Goal: Check status: Check status

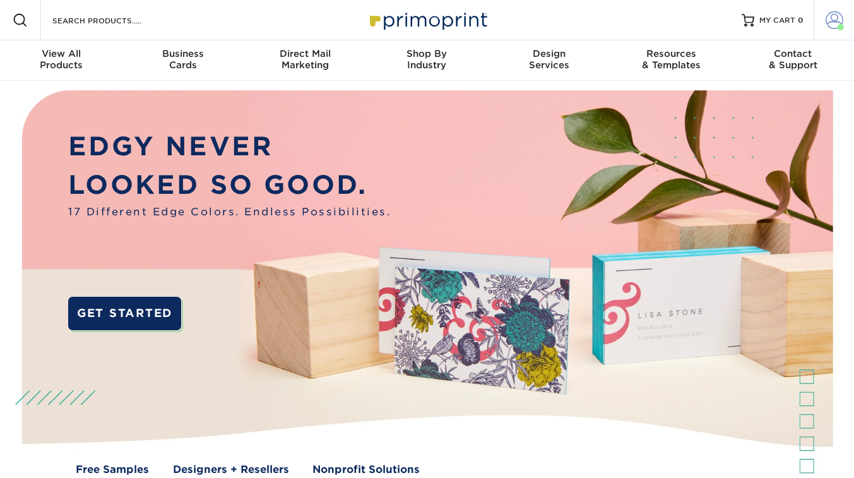
click at [828, 19] on span at bounding box center [835, 20] width 18 height 18
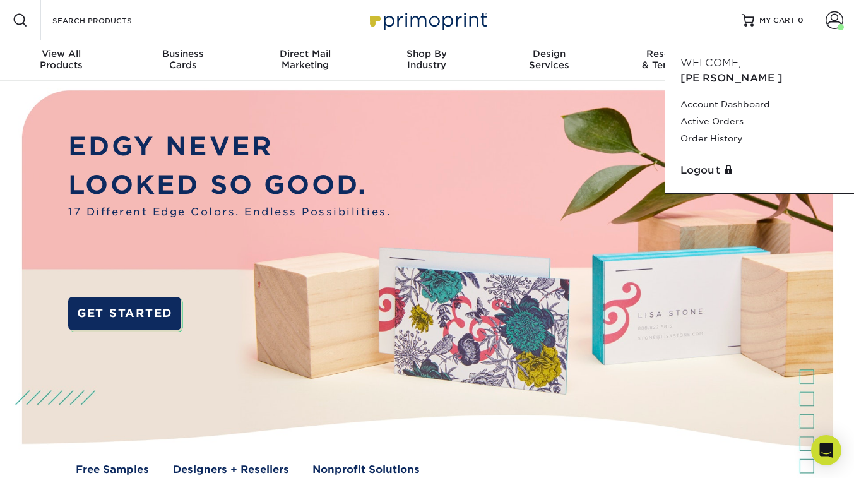
click at [767, 56] on div "Welcome, [PERSON_NAME]" at bounding box center [759, 71] width 177 height 30
click at [771, 17] on span "MY CART" at bounding box center [778, 20] width 36 height 11
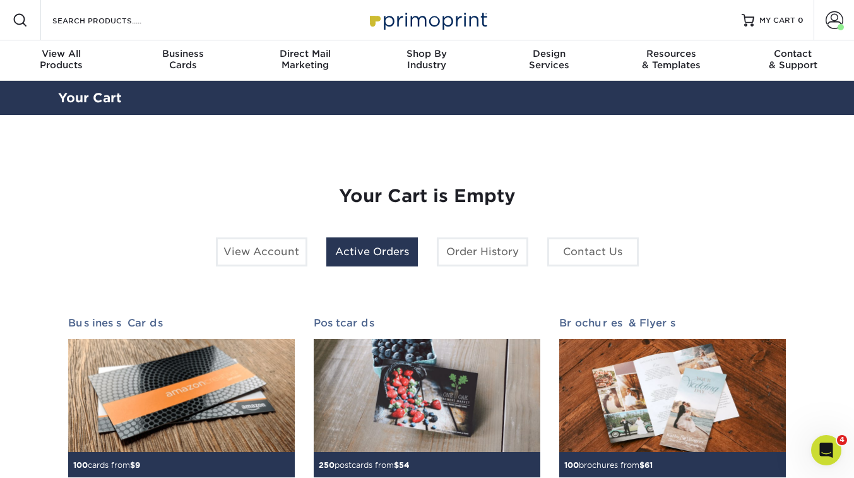
click at [367, 242] on link "Active Orders" at bounding box center [372, 251] width 92 height 29
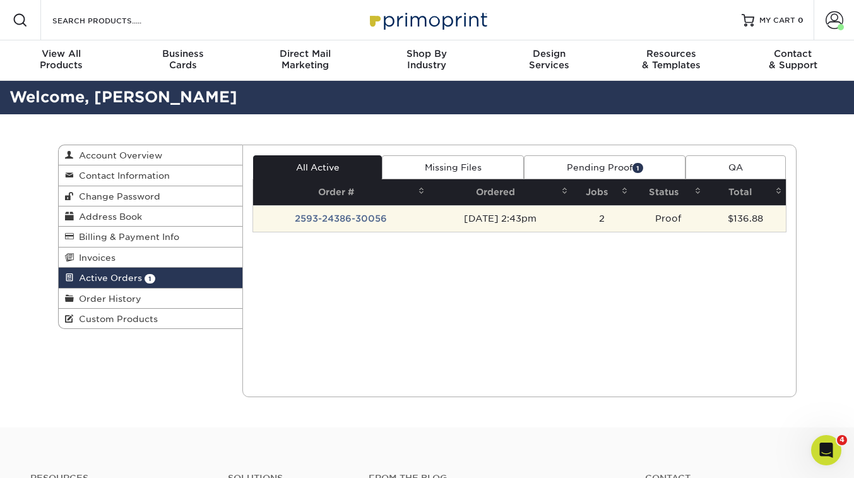
click at [362, 215] on td "2593-24386-30056" at bounding box center [341, 218] width 176 height 27
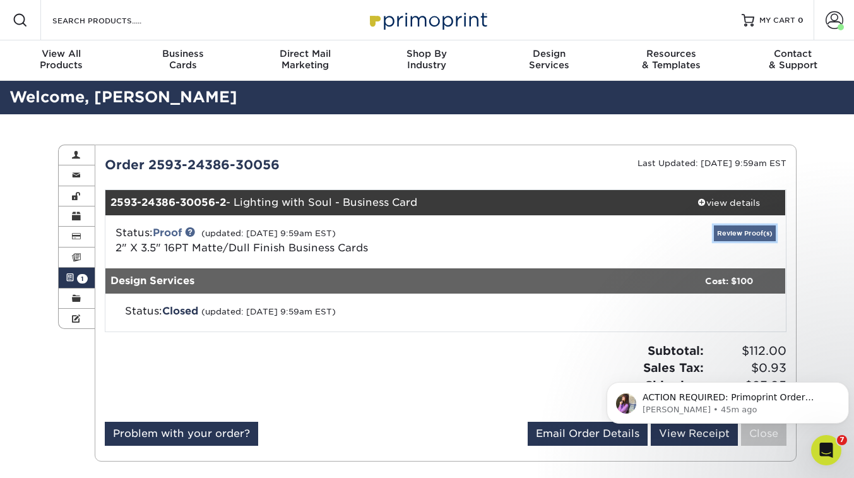
click at [750, 232] on link "Review Proof(s)" at bounding box center [745, 233] width 62 height 16
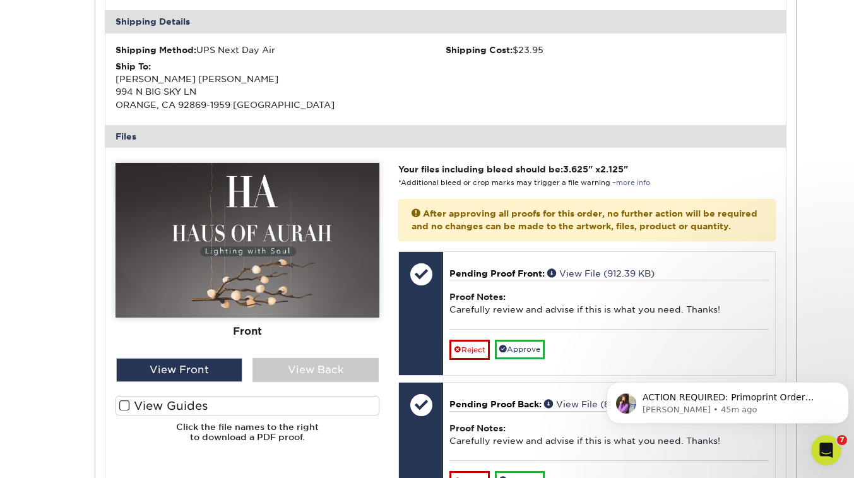
scroll to position [390, 0]
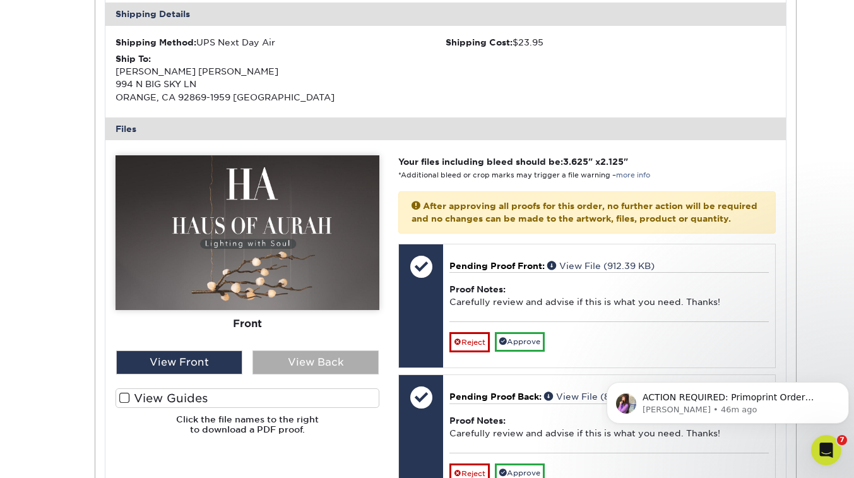
click at [300, 360] on div "View Back" at bounding box center [316, 362] width 126 height 24
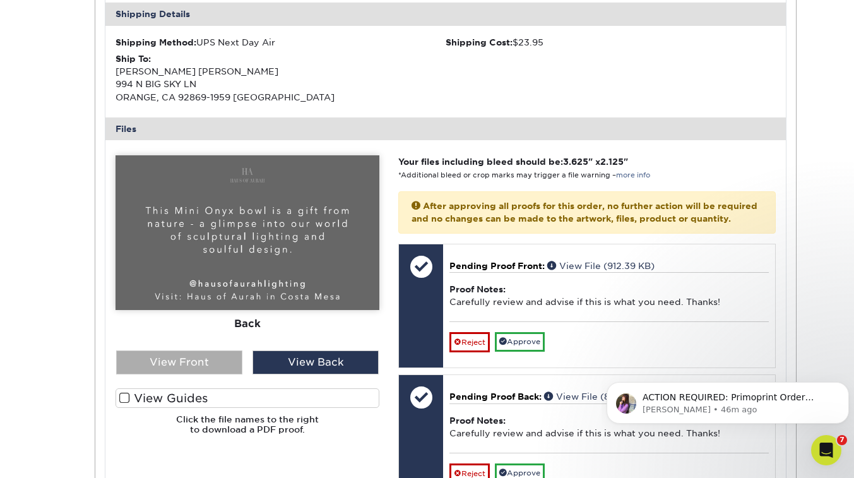
click at [209, 368] on div "View Front" at bounding box center [179, 362] width 126 height 24
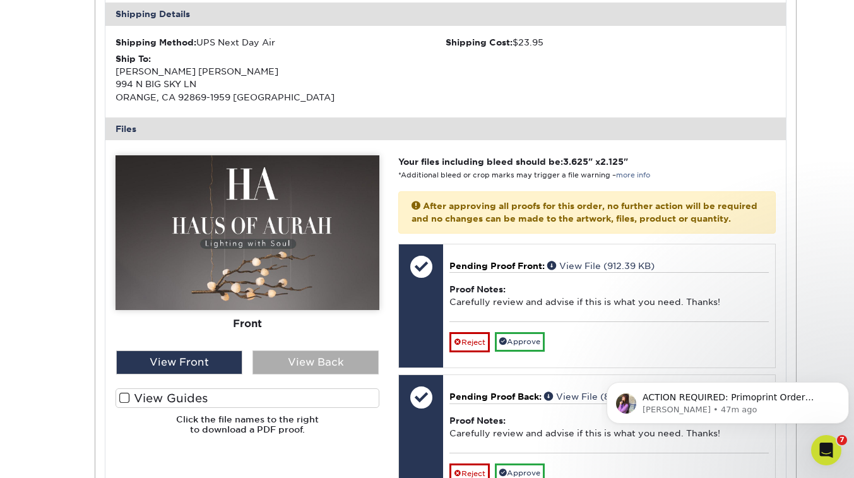
click at [303, 367] on div "View Back" at bounding box center [316, 362] width 126 height 24
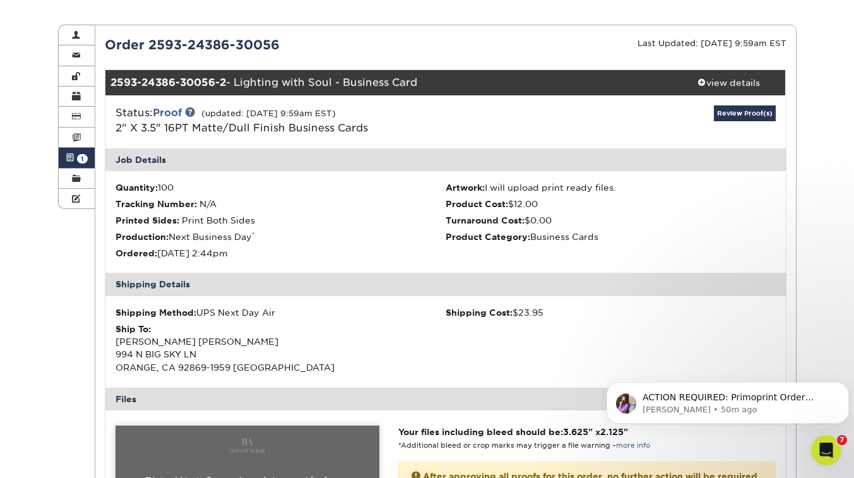
scroll to position [0, 0]
